Goal: Information Seeking & Learning: Compare options

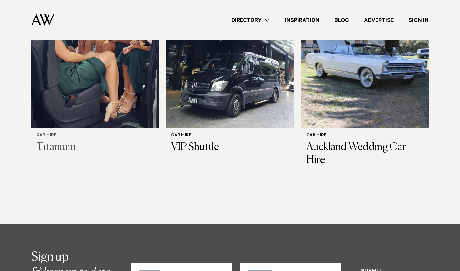
scroll to position [478, 0]
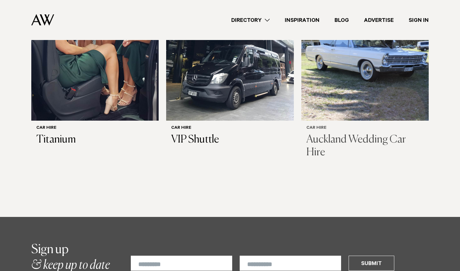
click at [335, 140] on h3 "Auckland Wedding Car Hire" at bounding box center [364, 147] width 117 height 26
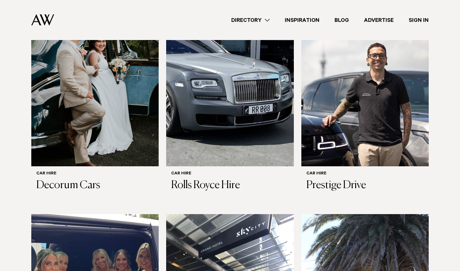
scroll to position [200, 0]
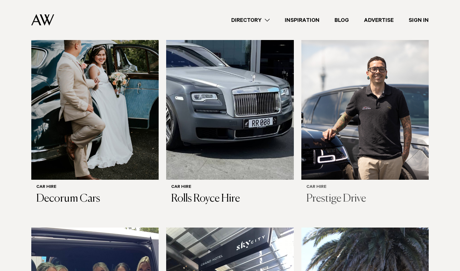
click at [333, 201] on h3 "Prestige Drive" at bounding box center [364, 199] width 117 height 13
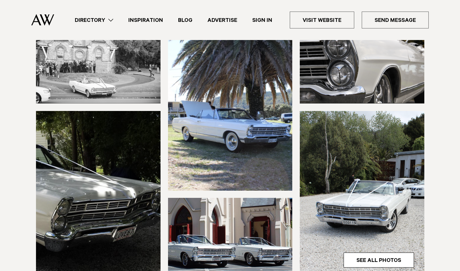
scroll to position [112, 0]
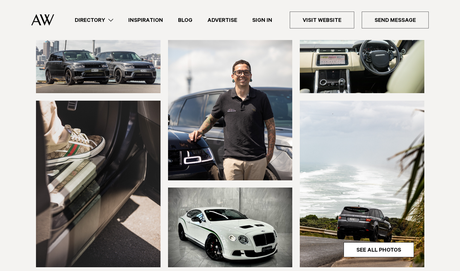
scroll to position [98, 0]
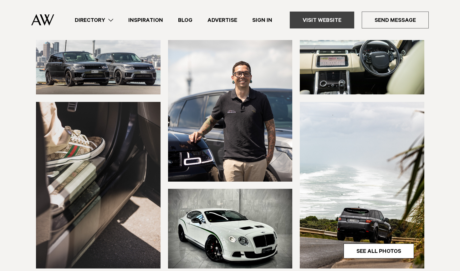
click at [336, 23] on link "Visit Website" at bounding box center [322, 20] width 64 height 17
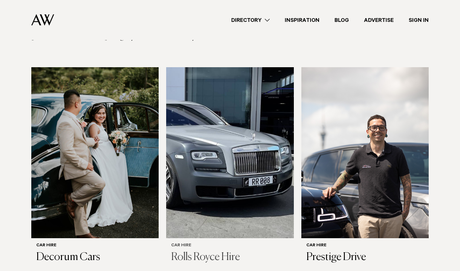
scroll to position [143, 0]
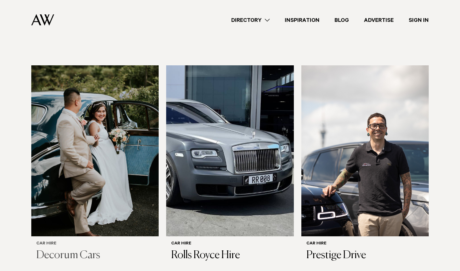
click at [131, 165] on img at bounding box center [94, 150] width 127 height 171
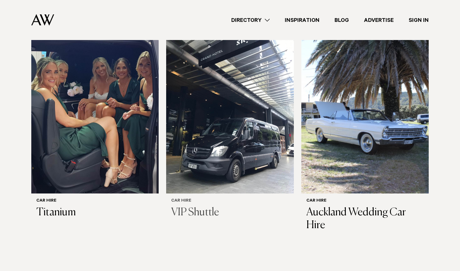
scroll to position [408, 0]
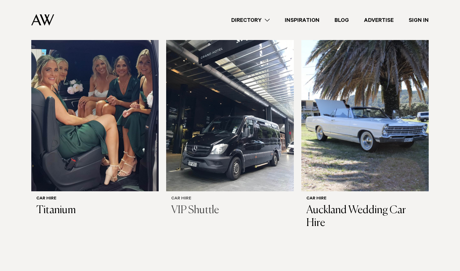
click at [180, 209] on h3 "VIP Shuttle" at bounding box center [229, 210] width 117 height 13
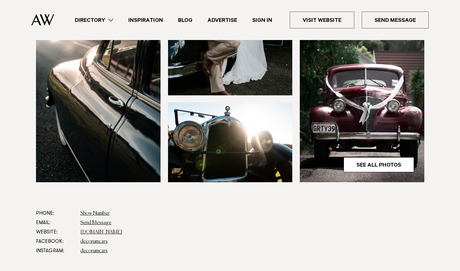
scroll to position [185, 0]
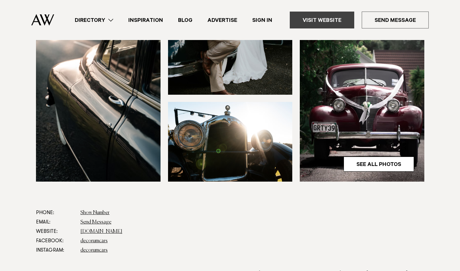
click at [316, 24] on link "Visit Website" at bounding box center [322, 20] width 64 height 17
click at [113, 234] on dd "www.decorumcars.co.nz" at bounding box center [252, 231] width 344 height 9
click at [112, 232] on link "www.decorumcars.co.nz" at bounding box center [101, 231] width 42 height 5
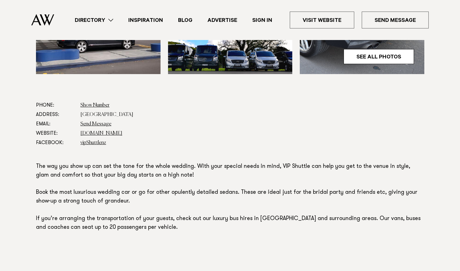
scroll to position [290, 0]
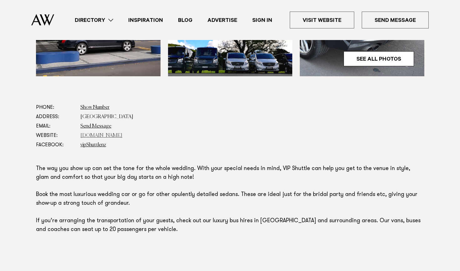
click at [105, 136] on link "[DOMAIN_NAME]" at bounding box center [101, 135] width 42 height 5
